Goal: Book appointment/travel/reservation

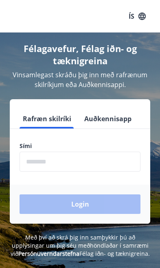
click at [103, 170] on input "phone" at bounding box center [80, 162] width 121 height 20
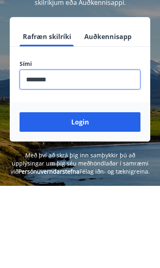
type input "********"
click at [119, 195] on button "Login" at bounding box center [80, 205] width 121 height 20
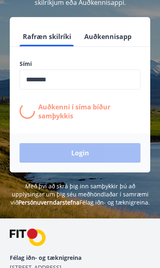
scroll to position [82, 0]
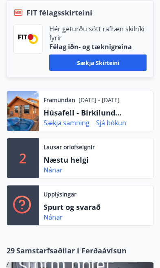
scroll to position [215, 0]
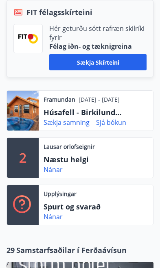
click at [69, 164] on p "Næstu helgi" at bounding box center [84, 159] width 81 height 11
click at [28, 164] on div "2" at bounding box center [23, 158] width 32 height 40
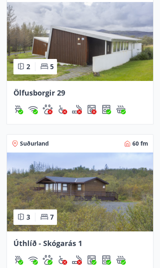
scroll to position [978, 0]
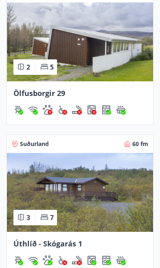
click at [110, 185] on img at bounding box center [80, 192] width 146 height 79
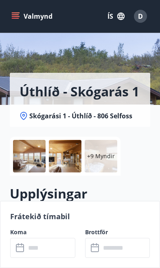
scroll to position [50, 0]
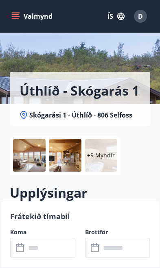
click at [56, 258] on input "text" at bounding box center [51, 248] width 50 height 20
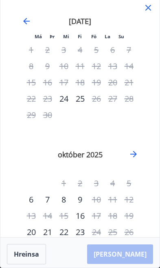
click at [22, 21] on icon "Move backward to switch to the previous month." at bounding box center [27, 21] width 10 height 10
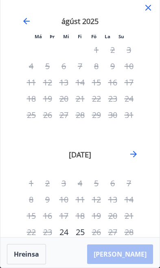
click at [26, 18] on icon "Move backward to switch to the previous month." at bounding box center [27, 21] width 10 height 10
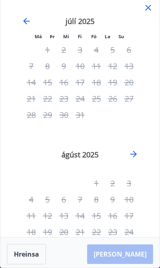
click at [24, 29] on div "júlí 2025" at bounding box center [80, 24] width 114 height 36
click at [144, 9] on icon at bounding box center [148, 8] width 10 height 10
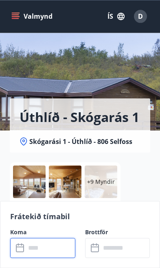
scroll to position [0, 0]
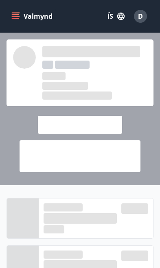
scroll to position [978, 0]
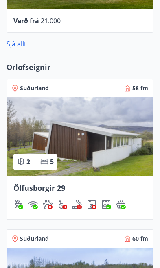
click at [134, 160] on img at bounding box center [80, 136] width 146 height 79
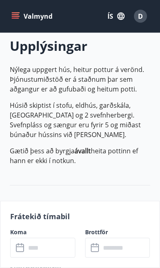
scroll to position [204, 0]
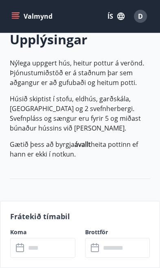
click at [56, 258] on input "text" at bounding box center [51, 248] width 50 height 20
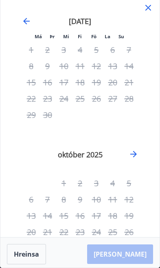
click at [150, 7] on icon at bounding box center [148, 8] width 10 height 10
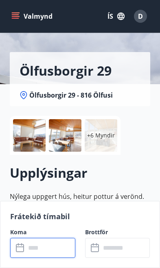
scroll to position [0, 0]
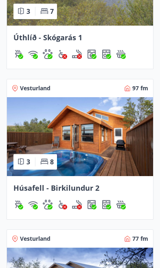
scroll to position [1184, 0]
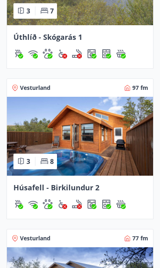
click at [114, 142] on img at bounding box center [80, 136] width 146 height 79
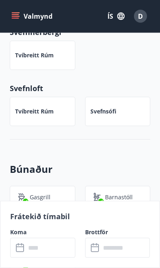
scroll to position [433, 0]
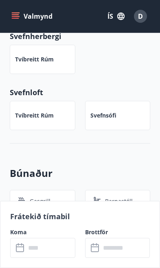
click at [53, 246] on input "text" at bounding box center [51, 248] width 50 height 20
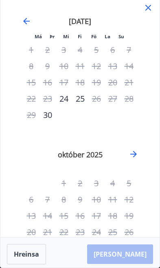
click at [151, 3] on icon at bounding box center [148, 8] width 10 height 10
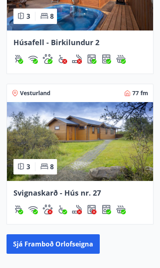
scroll to position [1331, 0]
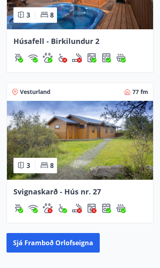
click at [117, 154] on img at bounding box center [80, 140] width 146 height 79
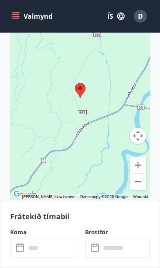
scroll to position [1353, 0]
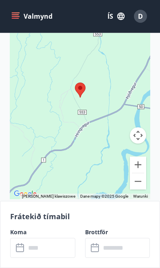
click at [54, 258] on input "text" at bounding box center [51, 248] width 50 height 20
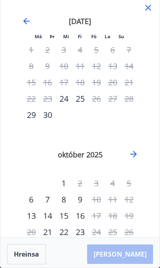
click at [145, 9] on icon at bounding box center [148, 8] width 10 height 10
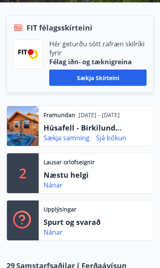
scroll to position [200, 0]
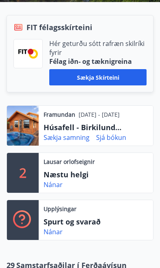
click at [81, 166] on p "Lausar orlofseignir" at bounding box center [69, 162] width 51 height 8
click at [56, 188] on link "Nánar" at bounding box center [53, 184] width 19 height 9
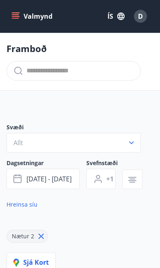
type input "*"
click at [59, 182] on span "[DATE] - [DATE]" at bounding box center [48, 179] width 45 height 9
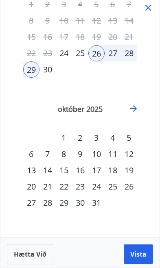
scroll to position [46, 0]
click at [101, 192] on div "24" at bounding box center [96, 187] width 16 height 16
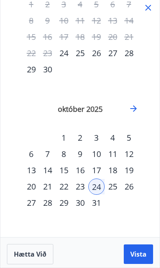
click at [48, 208] on div "28" at bounding box center [47, 203] width 16 height 16
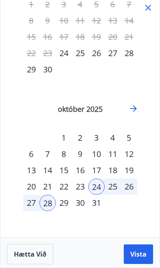
click at [140, 259] on button "Vista" at bounding box center [138, 255] width 29 height 20
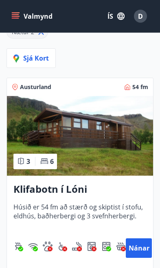
scroll to position [193, 0]
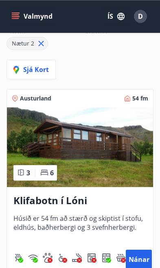
click at [65, 201] on h3 "Klifabotn í Lóni" at bounding box center [79, 201] width 133 height 14
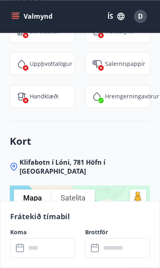
scroll to position [1242, 0]
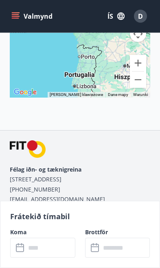
scroll to position [1531, 0]
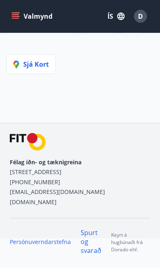
scroll to position [33, 0]
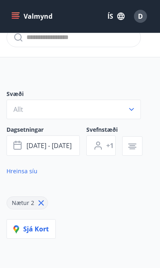
type input "*"
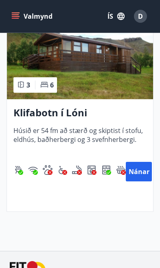
click at [146, 172] on button "Nánar" at bounding box center [139, 172] width 26 height 20
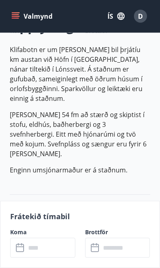
scroll to position [221, 0]
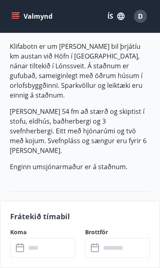
click at [63, 258] on input "text" at bounding box center [51, 248] width 50 height 20
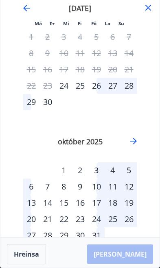
scroll to position [13, 0]
click at [101, 223] on div "24" at bounding box center [96, 220] width 16 height 16
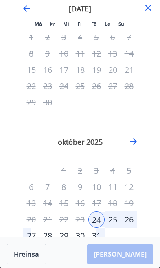
click at [34, 239] on div "27" at bounding box center [31, 236] width 16 height 16
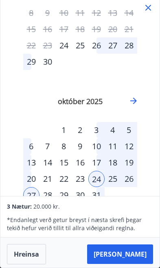
click at [52, 195] on div "28" at bounding box center [47, 195] width 16 height 16
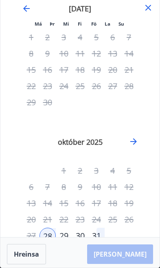
click at [117, 223] on div "25" at bounding box center [113, 220] width 16 height 16
click at [32, 265] on button "Hreinsa" at bounding box center [26, 254] width 39 height 20
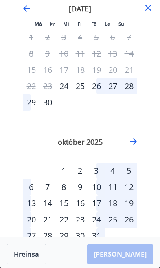
click at [100, 219] on div "24" at bounding box center [96, 220] width 16 height 16
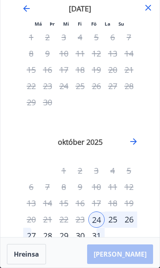
click at [52, 239] on div "28" at bounding box center [47, 236] width 16 height 16
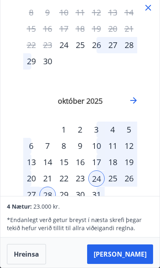
scroll to position [53, 0]
click at [136, 264] on button "[PERSON_NAME]" at bounding box center [120, 255] width 66 height 20
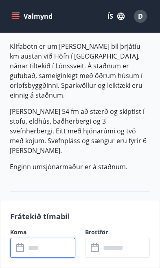
type input "******"
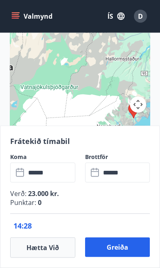
scroll to position [1460, 0]
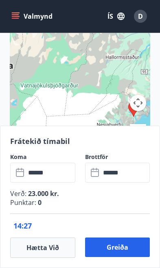
click at [125, 257] on button "Greiða" at bounding box center [117, 248] width 65 height 20
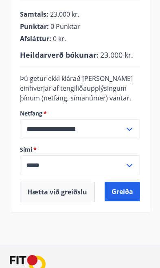
click at [104, 161] on input "*****" at bounding box center [72, 165] width 105 height 20
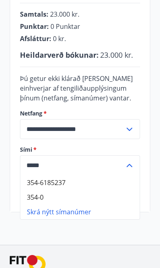
scroll to position [223, 0]
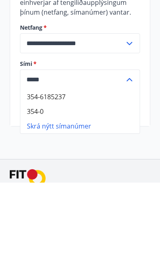
click at [62, 175] on li "354-6185237" at bounding box center [79, 182] width 119 height 15
type input "**********"
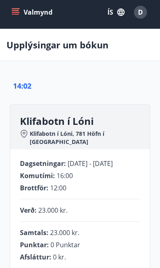
scroll to position [0, 0]
